Goal: Navigation & Orientation: Find specific page/section

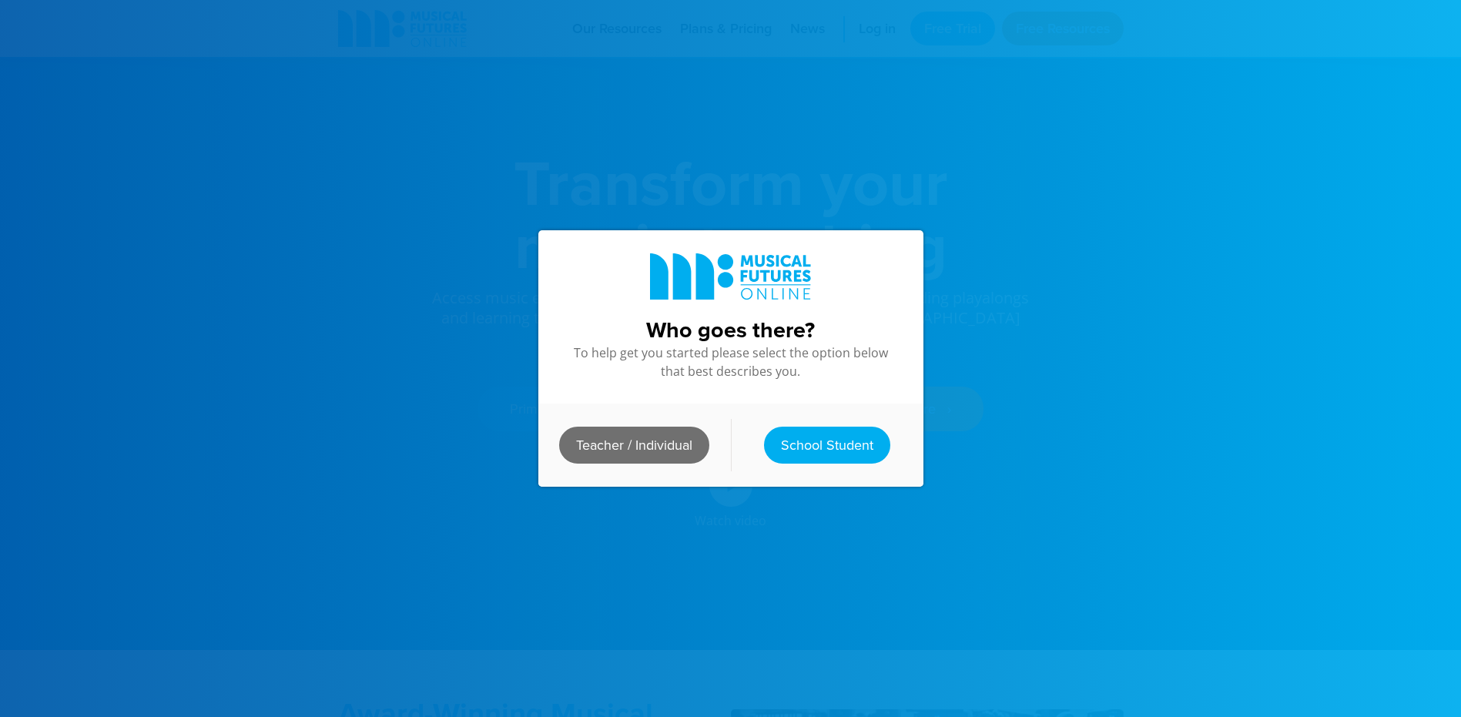
click at [640, 430] on link "Teacher / Individual" at bounding box center [634, 445] width 150 height 37
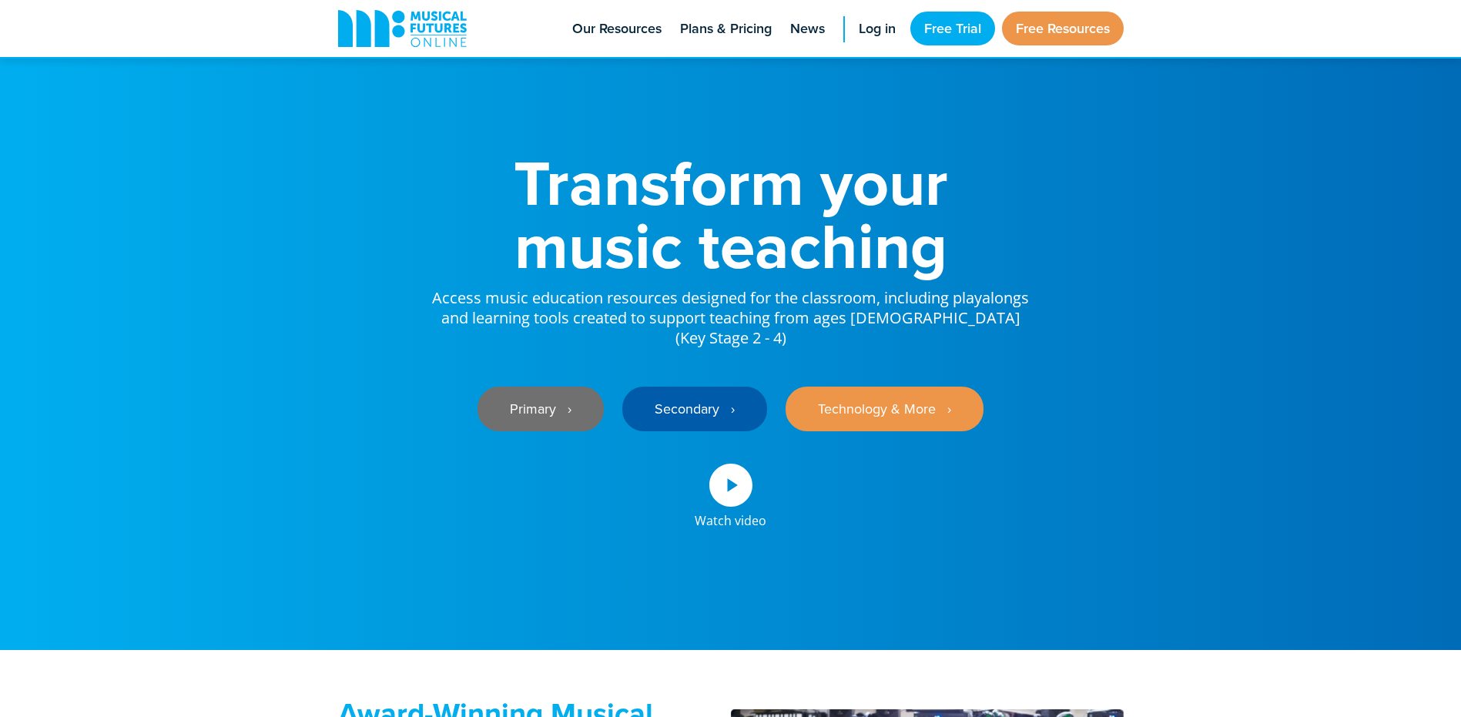
click at [557, 390] on link "Primary ‎‏‏‎ ‎ ›" at bounding box center [540, 409] width 126 height 45
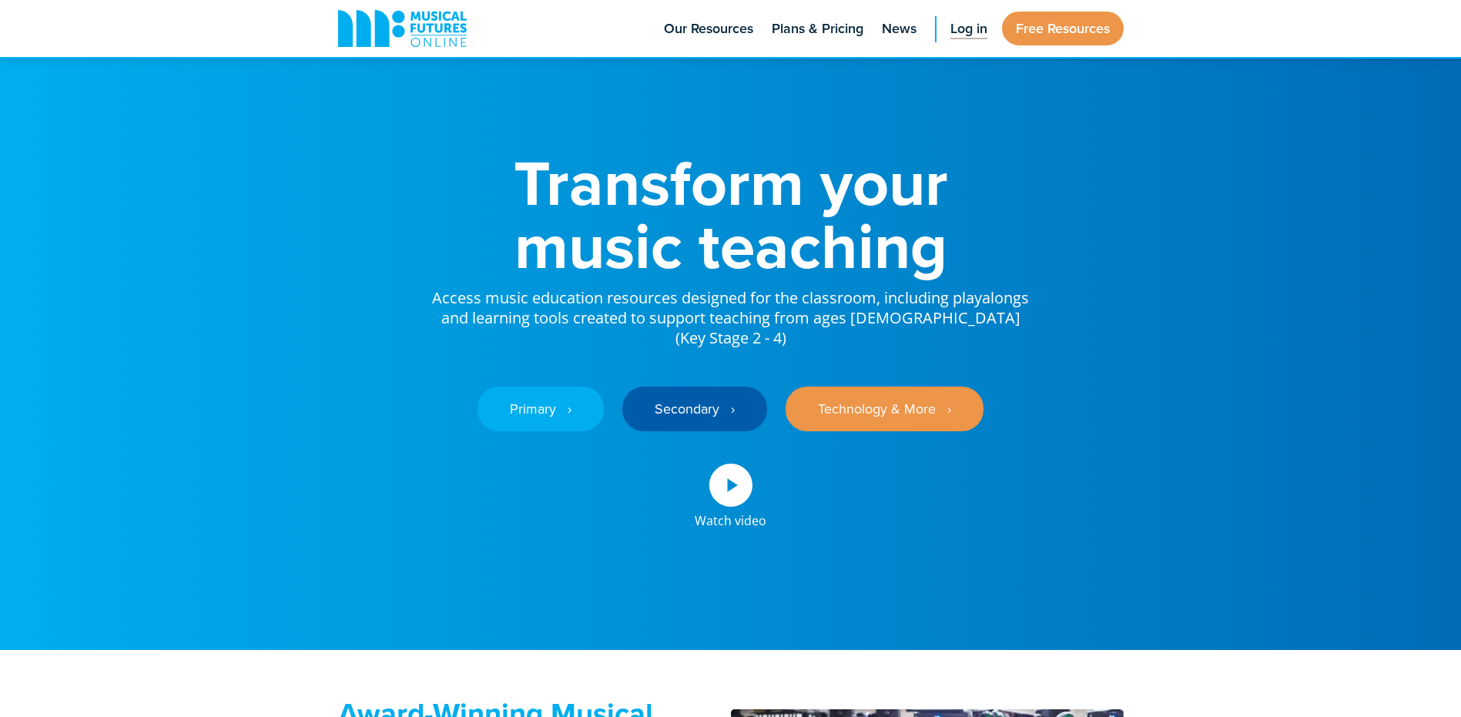
click at [968, 28] on span "Log in" at bounding box center [968, 28] width 37 height 21
